Goal: Information Seeking & Learning: Learn about a topic

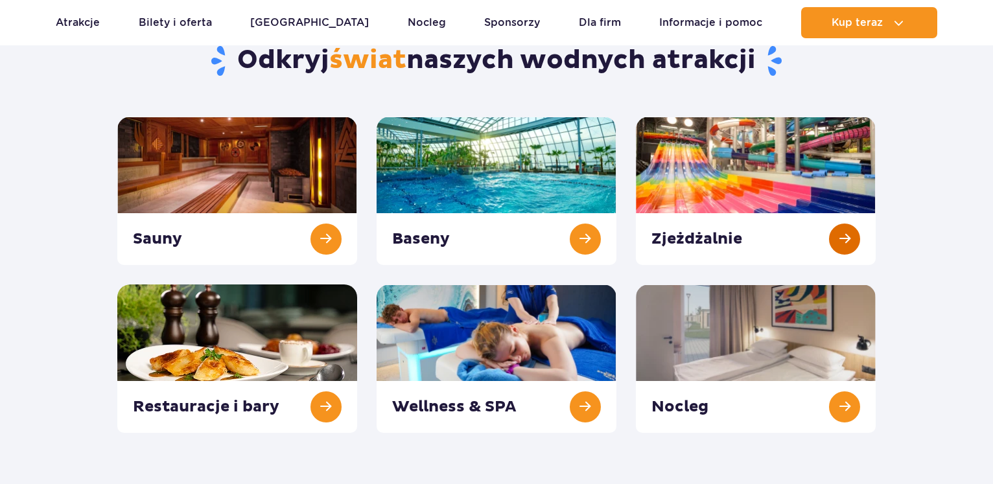
click at [711, 196] on link at bounding box center [756, 191] width 240 height 148
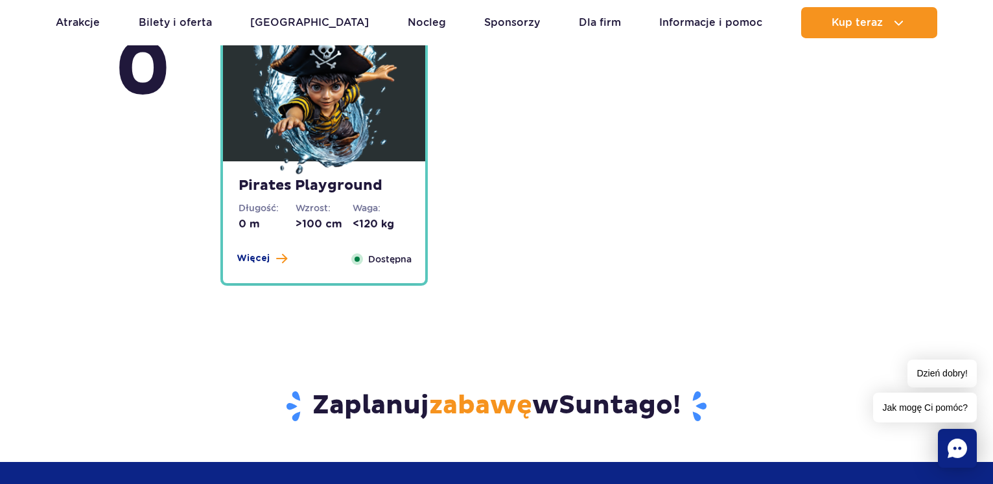
scroll to position [3305, 0]
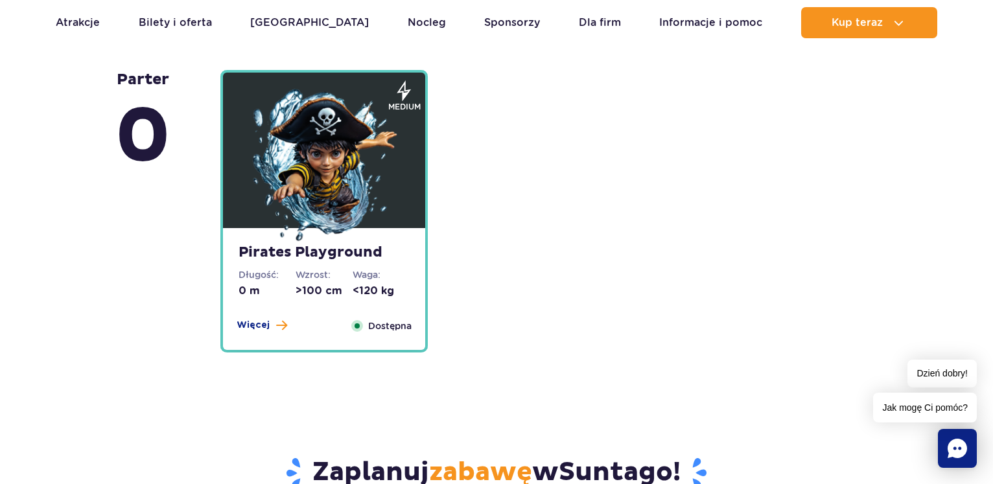
click at [308, 152] on img at bounding box center [324, 167] width 156 height 156
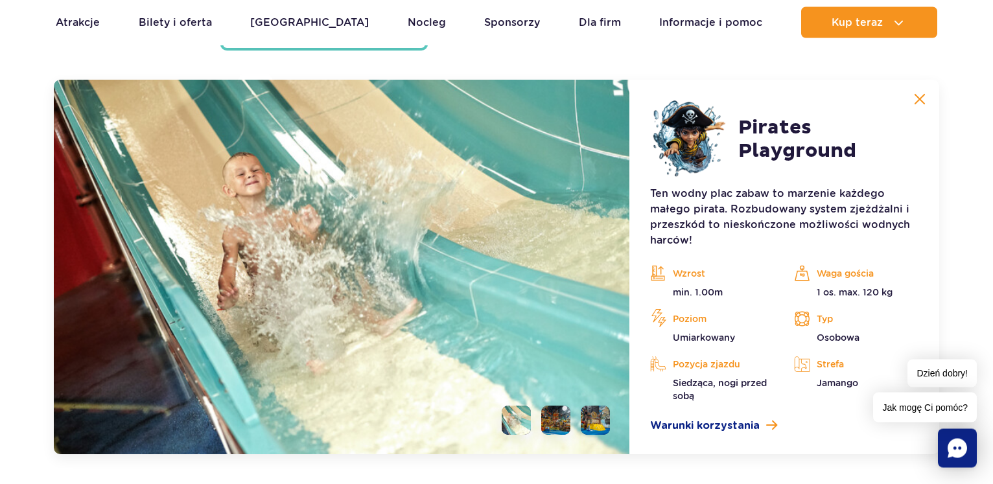
scroll to position [3608, 0]
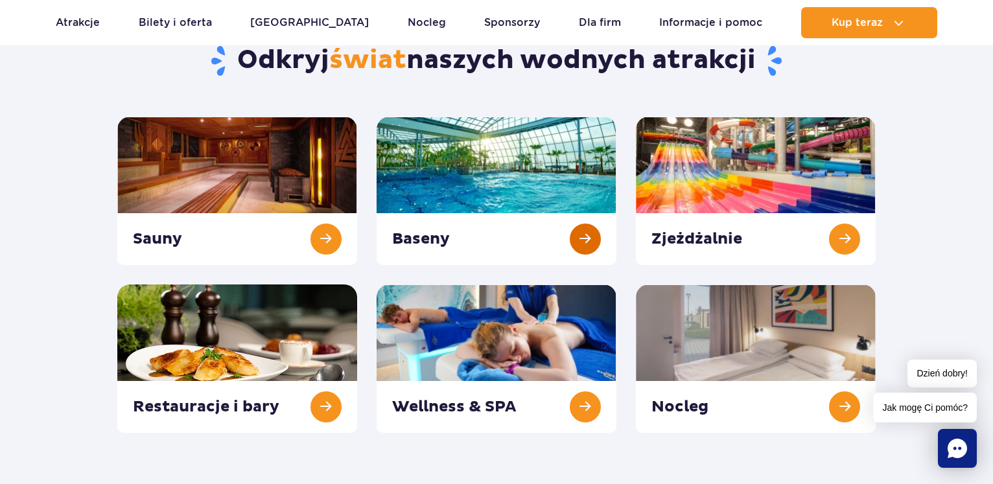
scroll to position [132, 0]
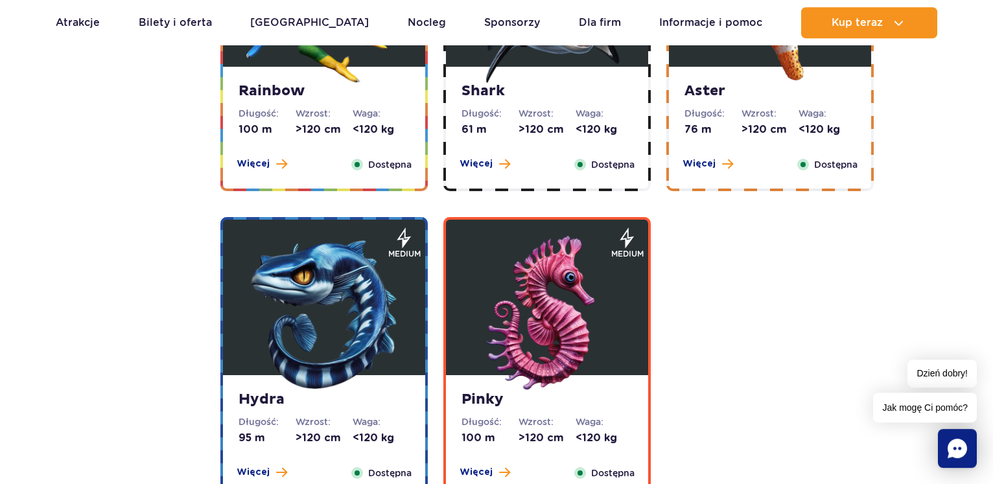
scroll to position [2511, 0]
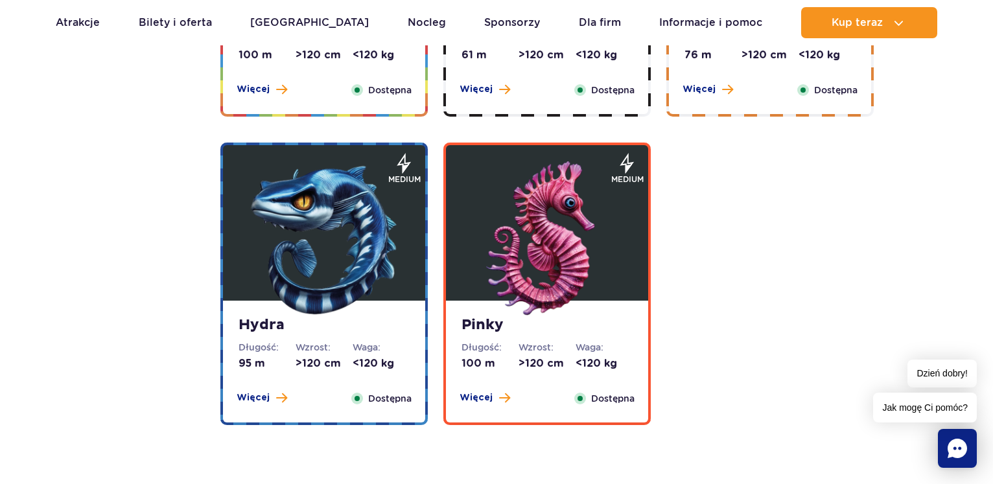
click at [573, 252] on img at bounding box center [547, 239] width 156 height 156
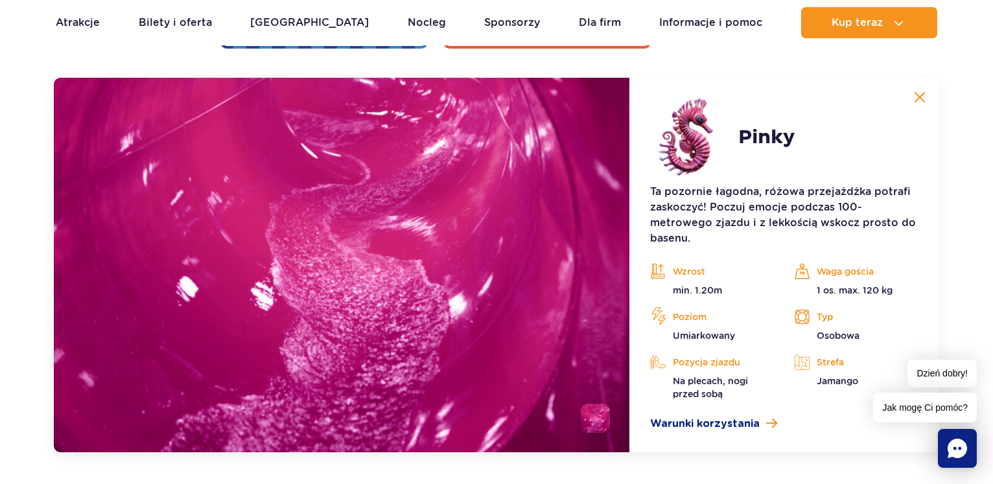
scroll to position [2756, 0]
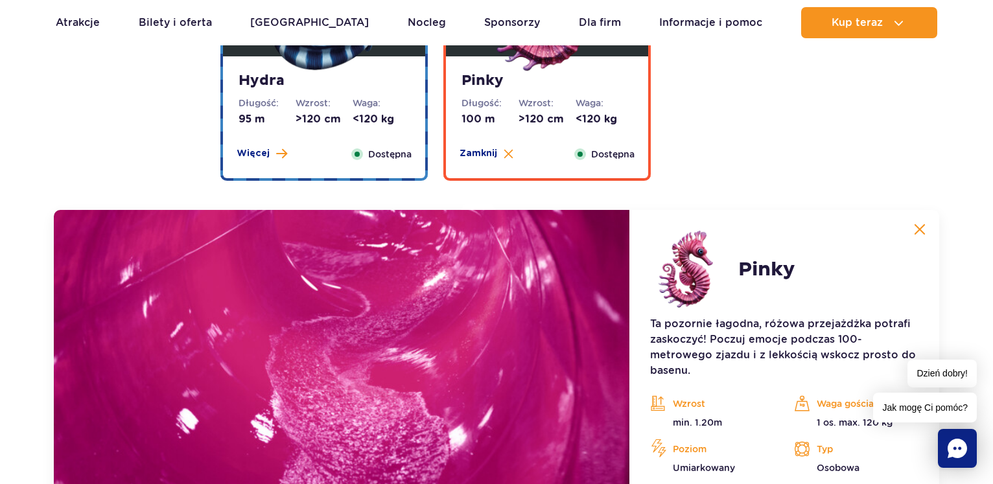
click at [404, 78] on strong "Hydra" at bounding box center [323, 81] width 171 height 18
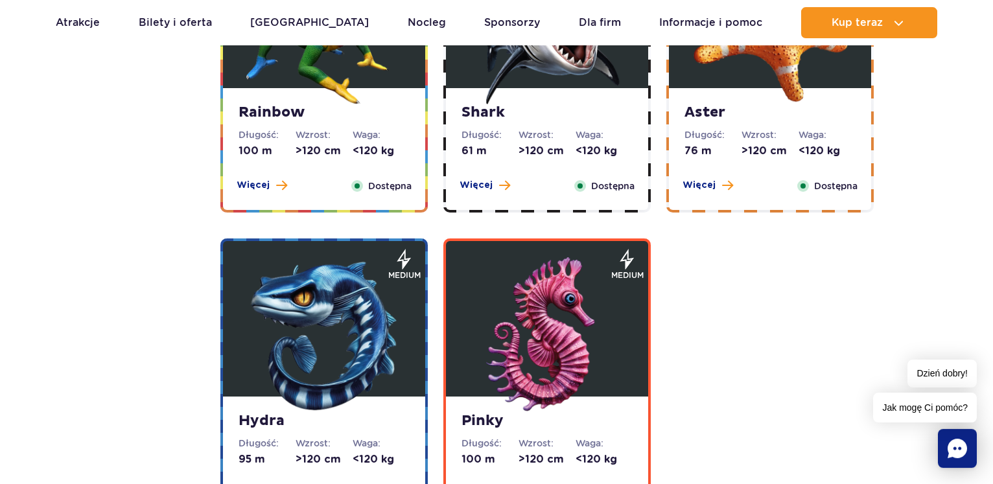
scroll to position [2293, 0]
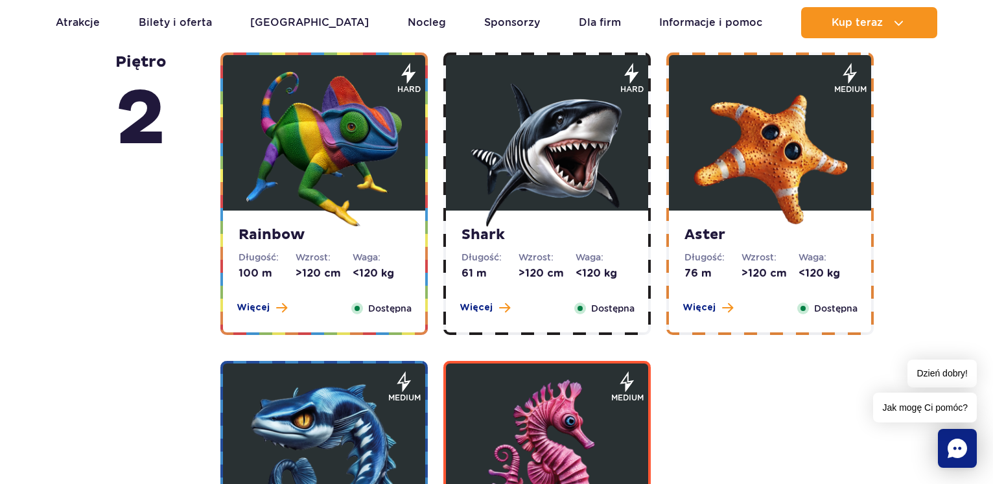
click at [804, 157] on img at bounding box center [770, 149] width 156 height 156
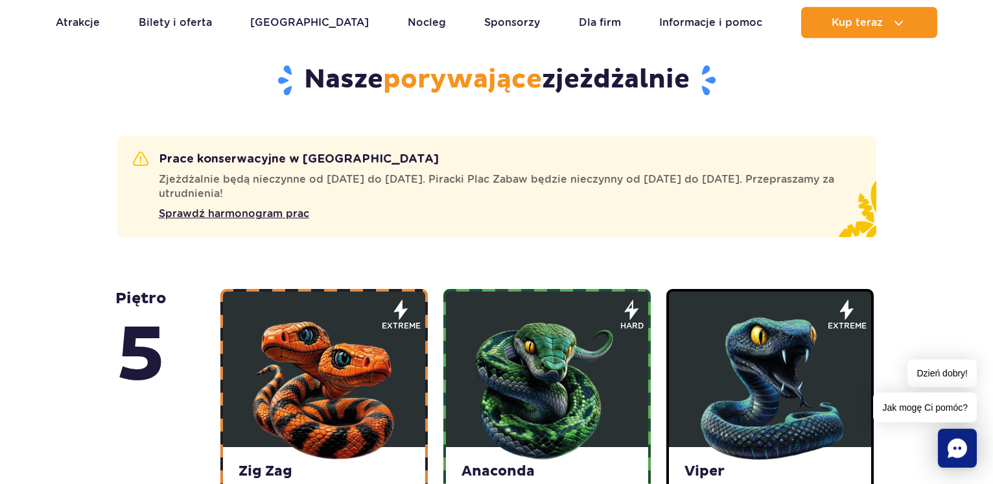
scroll to position [597, 0]
